Goal: Task Accomplishment & Management: Manage account settings

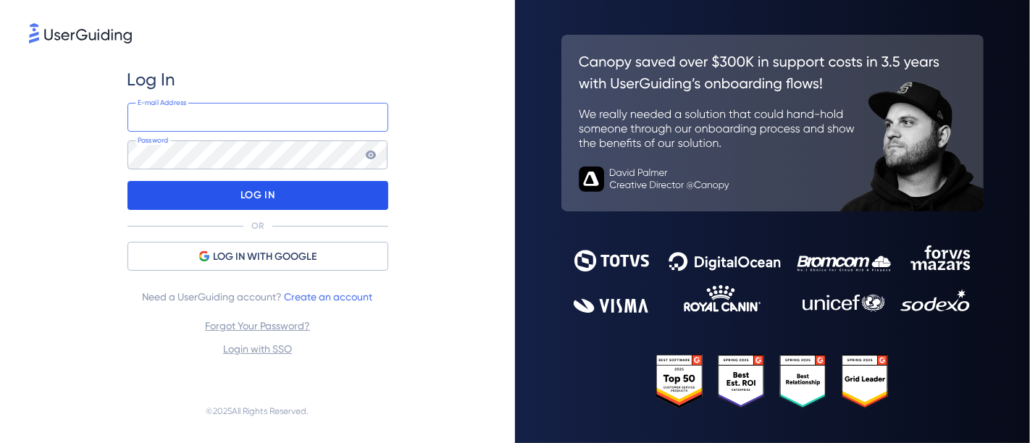
type input "[EMAIL_ADDRESS][DOMAIN_NAME]"
click at [347, 197] on div "LOG IN" at bounding box center [257, 195] width 261 height 29
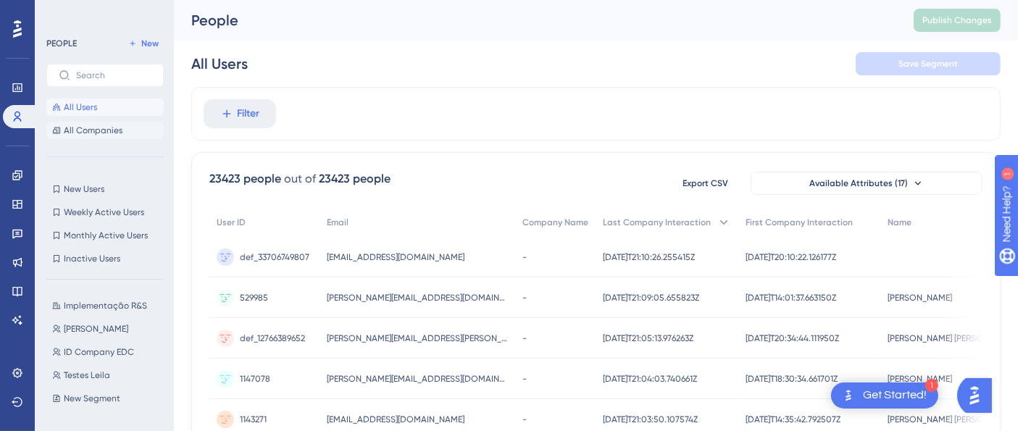
click at [103, 135] on span "All Companies" at bounding box center [93, 131] width 59 height 12
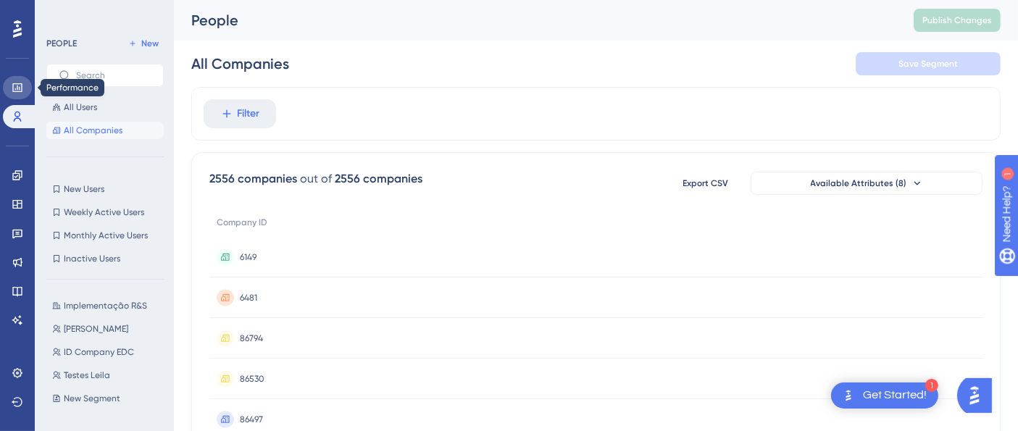
click at [17, 93] on icon at bounding box center [18, 88] width 12 height 12
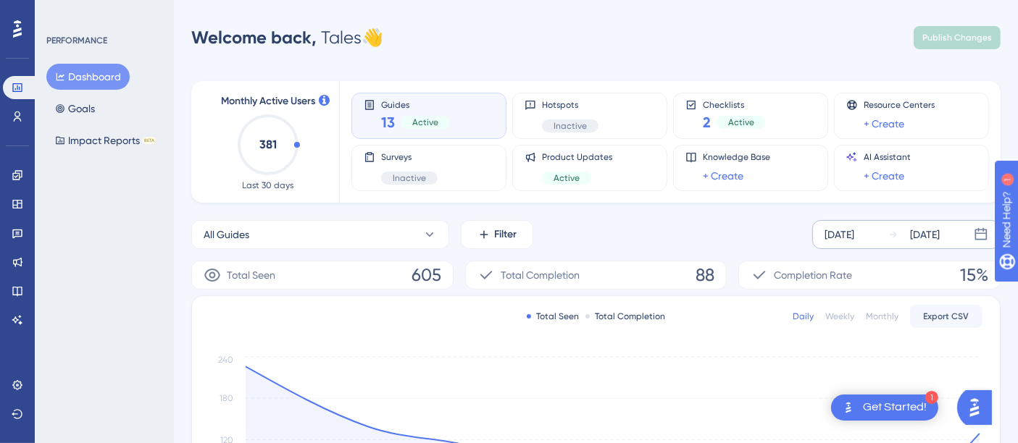
click at [982, 236] on icon at bounding box center [981, 234] width 14 height 14
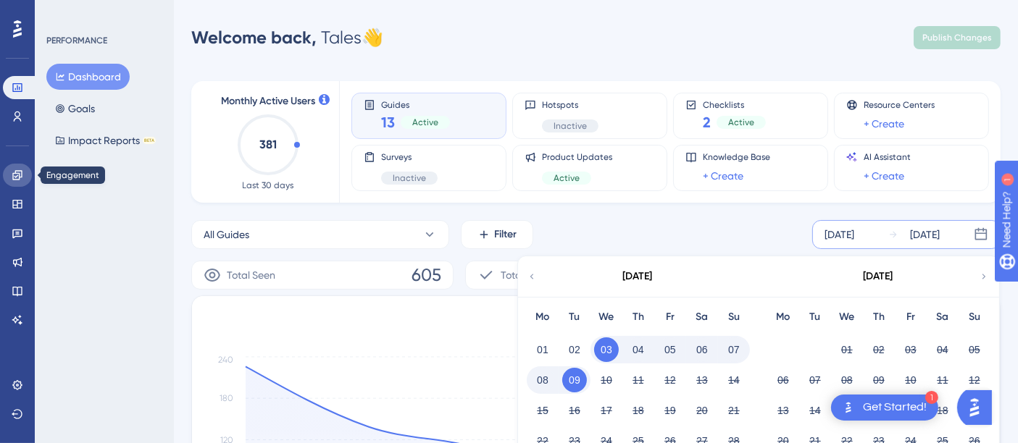
click at [16, 175] on icon at bounding box center [18, 175] width 12 height 12
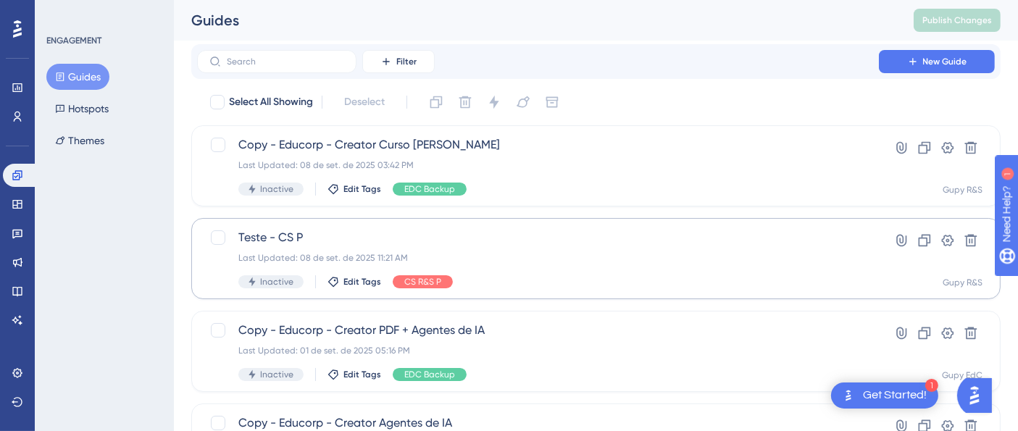
scroll to position [6, 0]
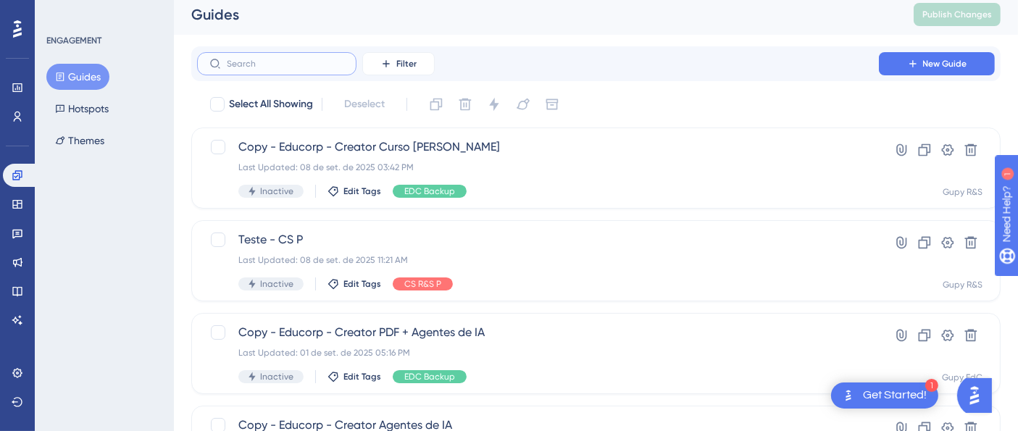
click at [299, 66] on input "text" at bounding box center [285, 64] width 117 height 10
click at [380, 66] on icon at bounding box center [386, 64] width 12 height 12
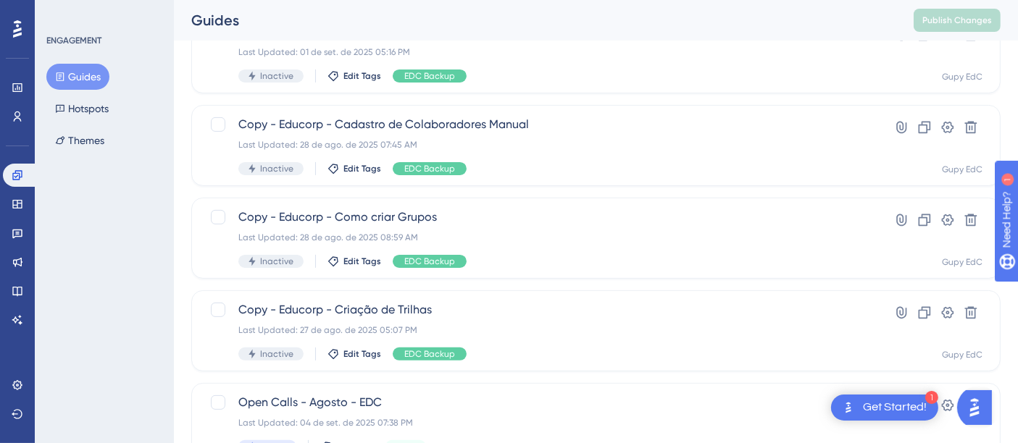
scroll to position [437, 0]
